Goal: Task Accomplishment & Management: Manage account settings

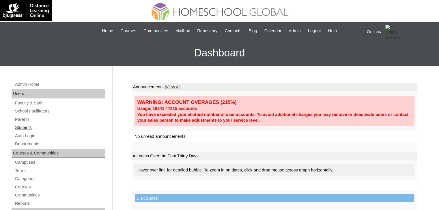
click at [29, 126] on link "Students" at bounding box center [59, 127] width 91 height 7
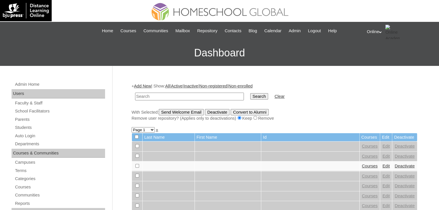
paste input "HG275OACAD2025"
type input "HG275OACAD2025"
click at [250, 93] on input "Search" at bounding box center [259, 96] width 18 height 6
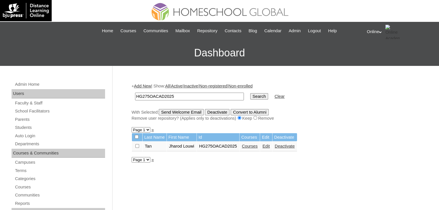
click at [258, 145] on link "Courses" at bounding box center [250, 146] width 16 height 5
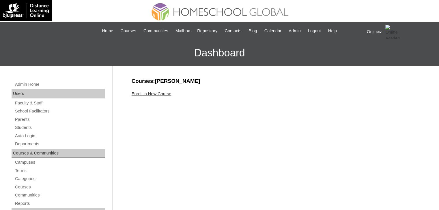
click at [159, 93] on link "Enroll in New Course" at bounding box center [151, 94] width 40 height 5
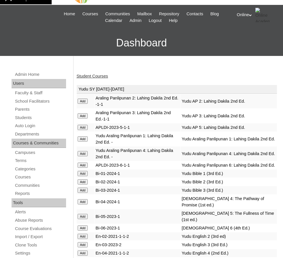
scroll to position [17, 0]
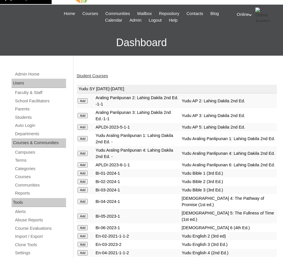
drag, startPoint x: 213, startPoint y: 0, endPoint x: 132, endPoint y: 67, distance: 105.5
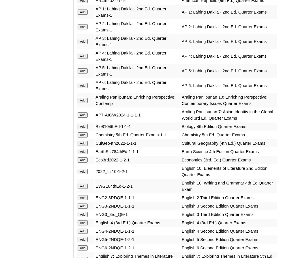
scroll to position [682, 0]
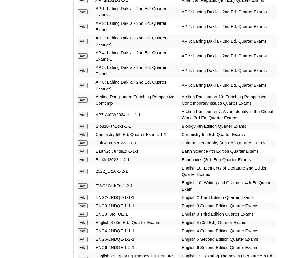
click at [83, 169] on input "Add" at bounding box center [83, 171] width 10 height 5
click at [83, 183] on input "Add" at bounding box center [83, 185] width 10 height 5
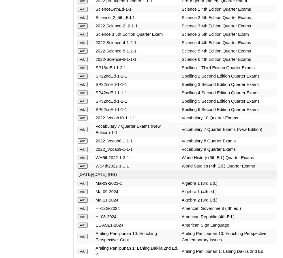
scroll to position [1508, 0]
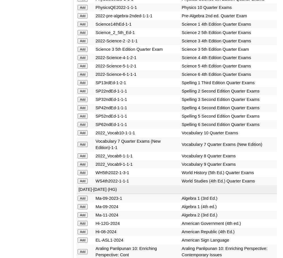
click at [82, 130] on input "Add" at bounding box center [83, 132] width 10 height 5
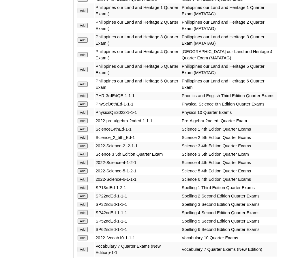
scroll to position [1401, 0]
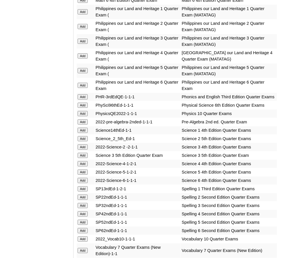
click at [81, 111] on input "Add" at bounding box center [83, 113] width 10 height 5
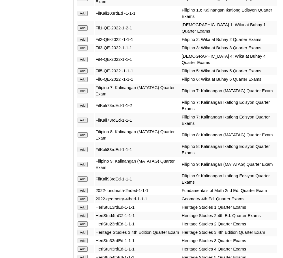
scroll to position [1068, 0]
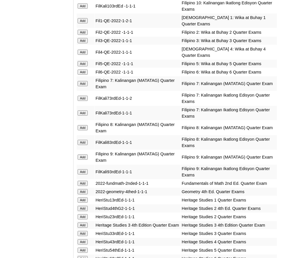
click at [79, 189] on input "Add" at bounding box center [83, 191] width 10 height 5
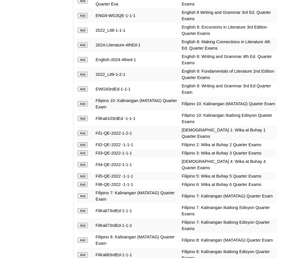
scroll to position [963, 0]
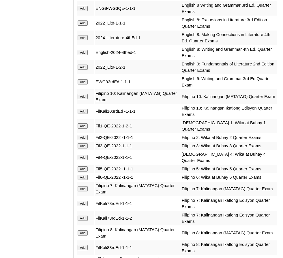
click at [82, 94] on input "Add" at bounding box center [83, 96] width 10 height 5
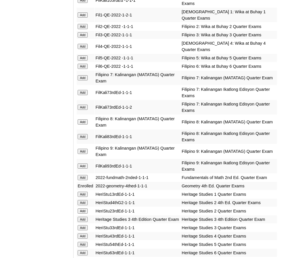
scroll to position [1075, 0]
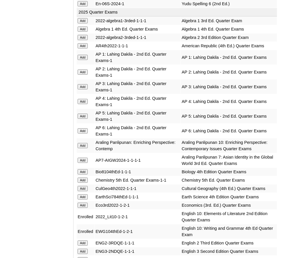
scroll to position [637, 0]
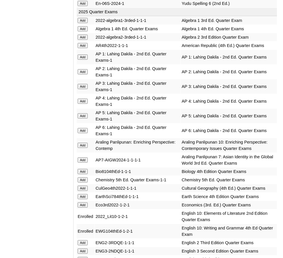
click at [80, 143] on input "Add" at bounding box center [83, 145] width 10 height 5
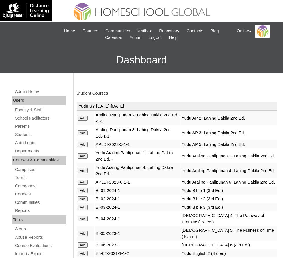
click at [97, 92] on link "Student Courses" at bounding box center [91, 93] width 31 height 5
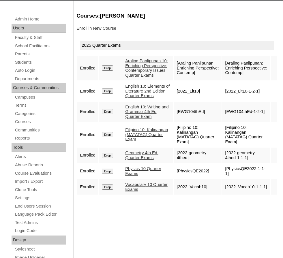
scroll to position [73, 0]
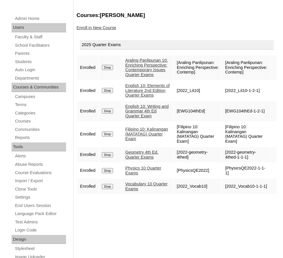
click at [87, 29] on link "Enroll in New Course" at bounding box center [96, 27] width 40 height 5
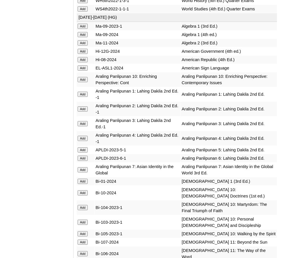
scroll to position [1679, 0]
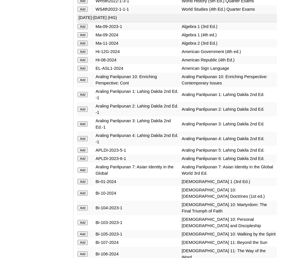
click at [84, 77] on input "Add" at bounding box center [83, 79] width 10 height 5
click at [86, 191] on input "Add" at bounding box center [83, 193] width 10 height 5
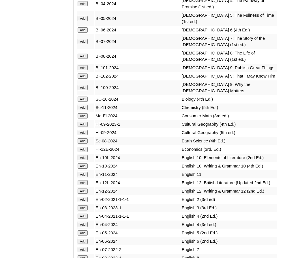
scroll to position [2014, 0]
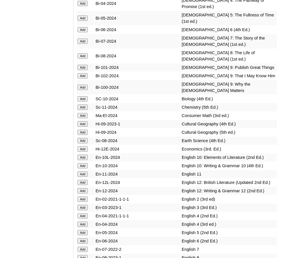
click at [85, 155] on input "Add" at bounding box center [83, 157] width 10 height 5
click at [85, 163] on input "Add" at bounding box center [83, 165] width 10 height 5
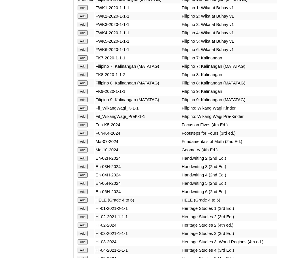
scroll to position [2307, 0]
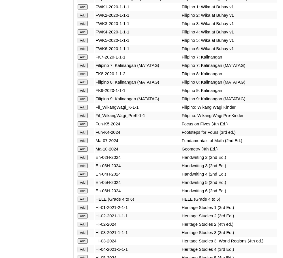
click at [79, 146] on input "Add" at bounding box center [83, 148] width 10 height 5
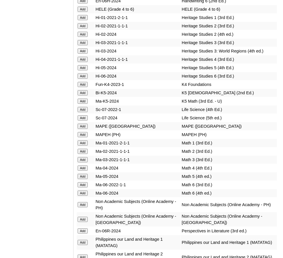
scroll to position [2497, 0]
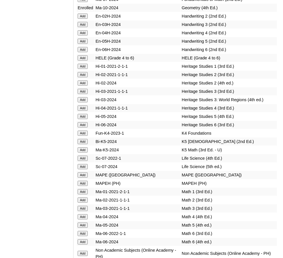
scroll to position [2448, 0]
click at [85, 251] on input "Add" at bounding box center [83, 253] width 10 height 5
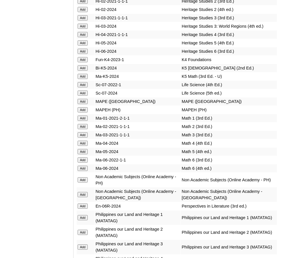
scroll to position [2522, 0]
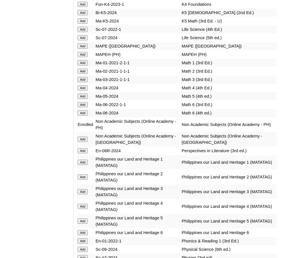
scroll to position [2577, 0]
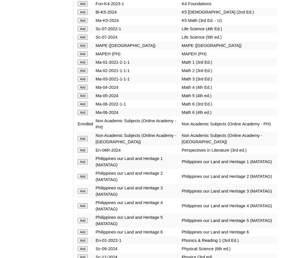
click at [85, 255] on input "Add" at bounding box center [83, 257] width 10 height 5
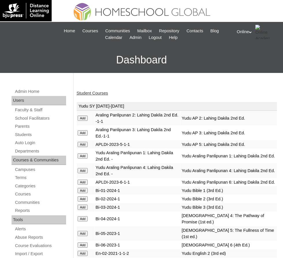
click at [88, 91] on link "Student Courses" at bounding box center [91, 93] width 31 height 5
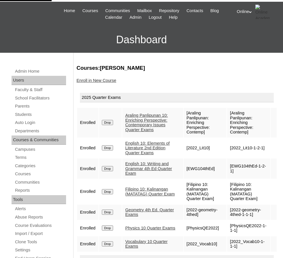
scroll to position [21, 0]
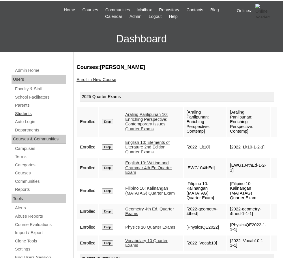
click at [25, 114] on link "Students" at bounding box center [40, 113] width 52 height 7
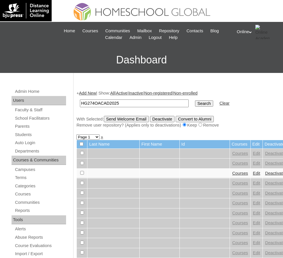
type input "HG274OACAD2025"
click at [195, 100] on input "Search" at bounding box center [204, 103] width 18 height 6
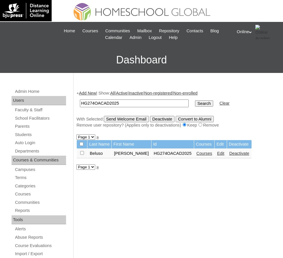
click at [210, 153] on link "Courses" at bounding box center [204, 153] width 16 height 5
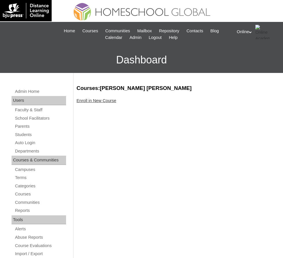
click at [93, 99] on link "Enroll in New Course" at bounding box center [96, 100] width 40 height 5
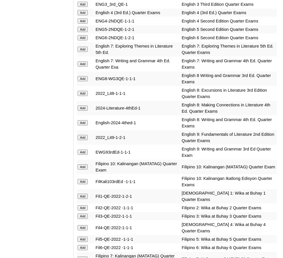
scroll to position [896, 0]
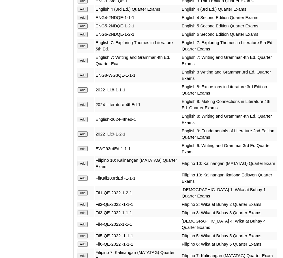
click at [83, 32] on input "Add" at bounding box center [83, 34] width 10 height 5
click at [83, 242] on input "Add" at bounding box center [83, 244] width 10 height 5
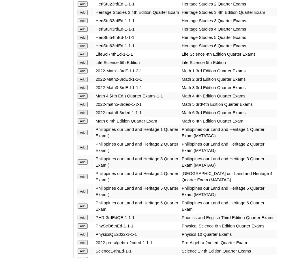
scroll to position [1281, 0]
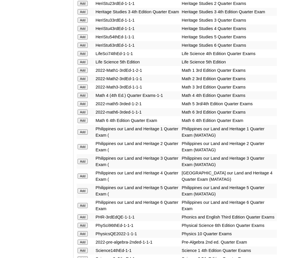
click at [84, 118] on input "Add" at bounding box center [83, 120] width 10 height 5
click at [84, 203] on input "Add" at bounding box center [83, 205] width 10 height 5
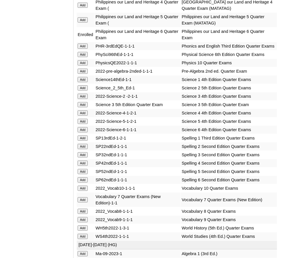
scroll to position [1474, 0]
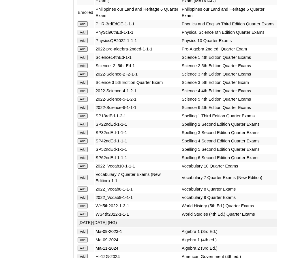
click at [86, 105] on input "Add" at bounding box center [83, 107] width 10 height 5
click at [82, 155] on input "Add" at bounding box center [83, 157] width 10 height 5
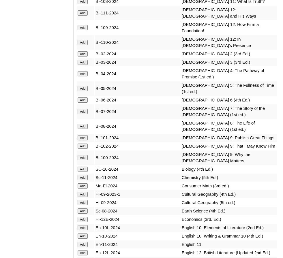
scroll to position [1958, 0]
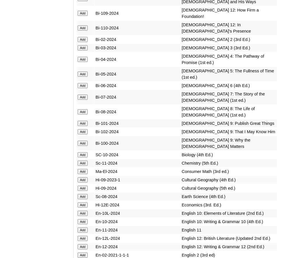
click at [85, 83] on input "Add" at bounding box center [83, 85] width 10 height 5
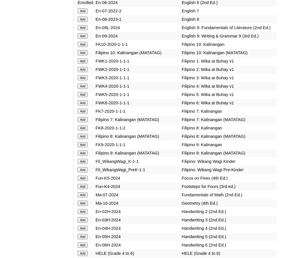
scroll to position [2259, 0]
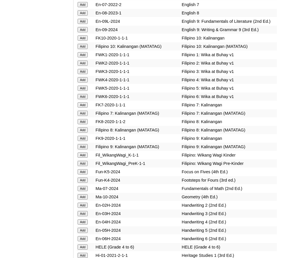
click at [84, 94] on input "Add" at bounding box center [83, 96] width 10 height 5
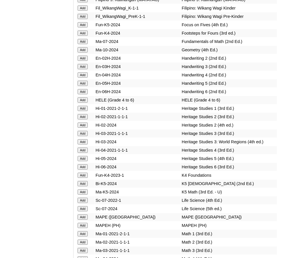
scroll to position [2406, 0]
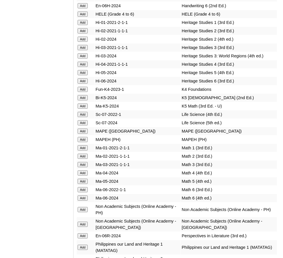
scroll to position [2493, 0]
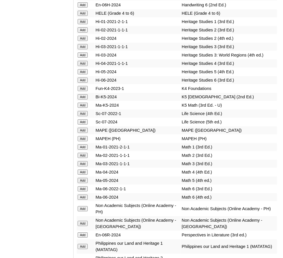
click at [82, 195] on input "Add" at bounding box center [83, 197] width 10 height 5
click at [84, 206] on input "Add" at bounding box center [83, 208] width 10 height 5
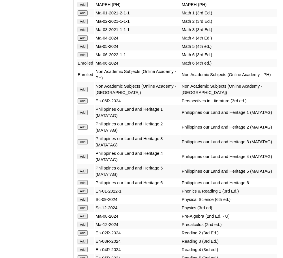
scroll to position [2627, 0]
click at [83, 180] on input "Add" at bounding box center [83, 182] width 10 height 5
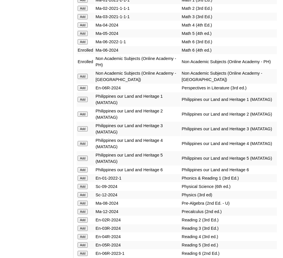
scroll to position [2640, 0]
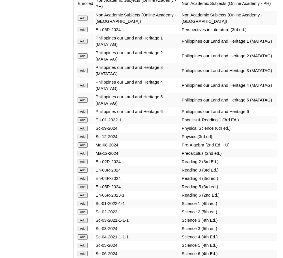
scroll to position [2701, 0]
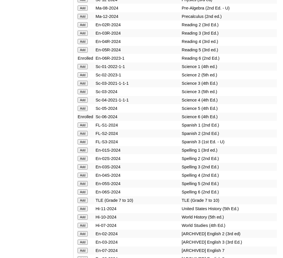
scroll to position [2834, 0]
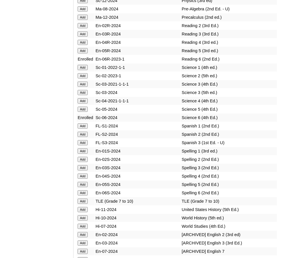
click at [82, 190] on input "Add" at bounding box center [83, 192] width 10 height 5
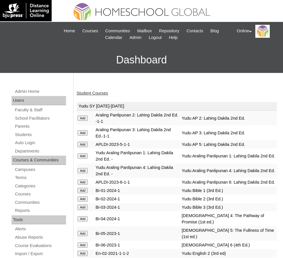
click at [92, 93] on link "Student Courses" at bounding box center [91, 93] width 31 height 5
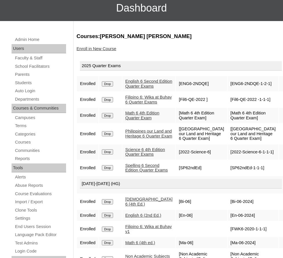
scroll to position [53, 0]
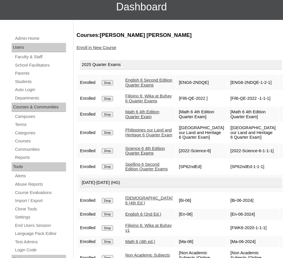
click at [96, 106] on td "Enrolled" at bounding box center [87, 98] width 21 height 15
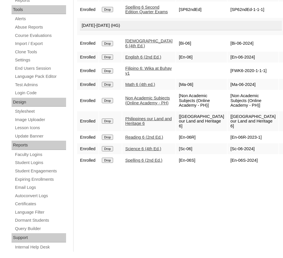
scroll to position [219, 0]
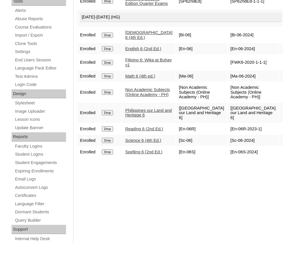
click at [139, 146] on td "Science 6 (4th Ed.)" at bounding box center [148, 140] width 53 height 11
click at [111, 131] on input "Drop" at bounding box center [107, 128] width 11 height 5
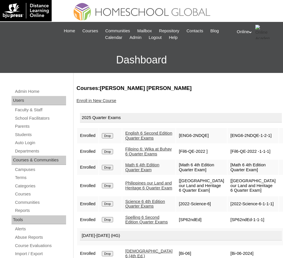
click at [104, 99] on link "Enroll in New Course" at bounding box center [96, 100] width 40 height 5
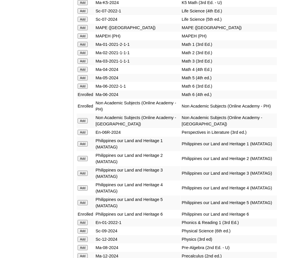
scroll to position [2585, 0]
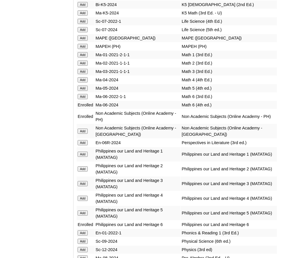
click at [81, 140] on input "Add" at bounding box center [83, 142] width 10 height 5
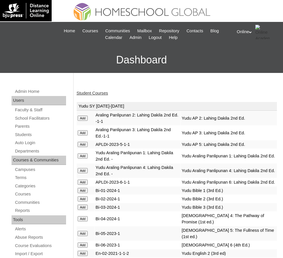
click at [99, 95] on link "Student Courses" at bounding box center [91, 93] width 31 height 5
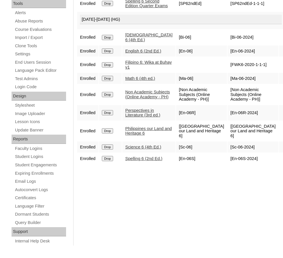
scroll to position [219, 0]
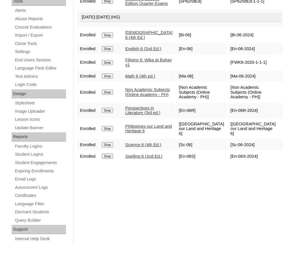
click at [113, 131] on input "Drop" at bounding box center [107, 128] width 11 height 5
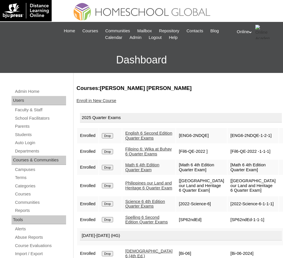
click at [101, 98] on link "Enroll in New Course" at bounding box center [96, 100] width 40 height 5
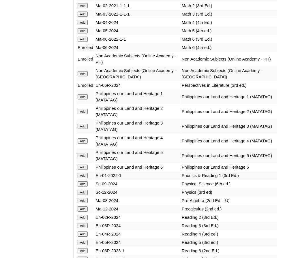
scroll to position [2640, 0]
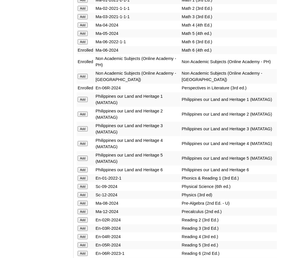
click at [85, 167] on input "Add" at bounding box center [83, 169] width 10 height 5
